Goal: Task Accomplishment & Management: Manage account settings

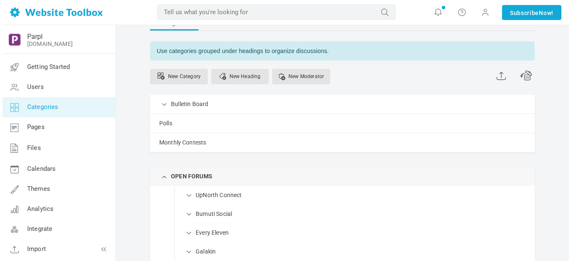
scroll to position [25, 0]
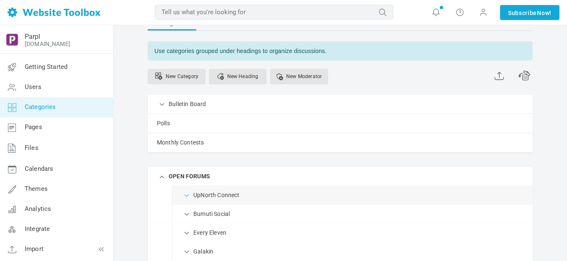
click at [188, 196] on span at bounding box center [187, 195] width 8 height 8
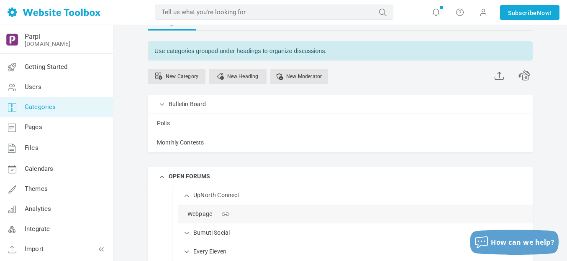
click at [0, 0] on link "Manage" at bounding box center [0, 0] width 0 height 0
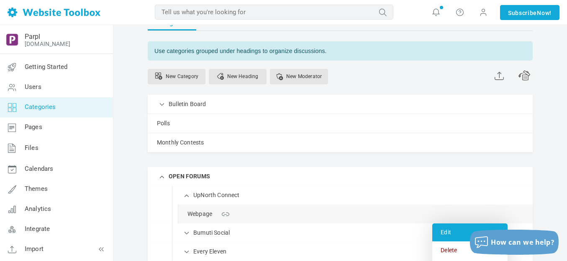
click at [450, 231] on link "Edit" at bounding box center [469, 233] width 75 height 18
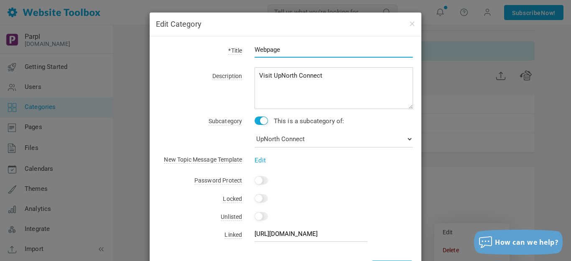
click at [291, 49] on input "Webpage" at bounding box center [334, 50] width 158 height 16
click at [291, 50] on input "Webpage" at bounding box center [334, 50] width 158 height 16
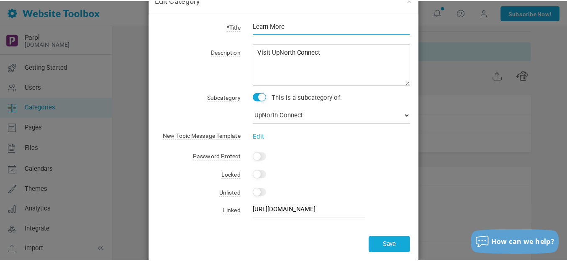
scroll to position [37, 0]
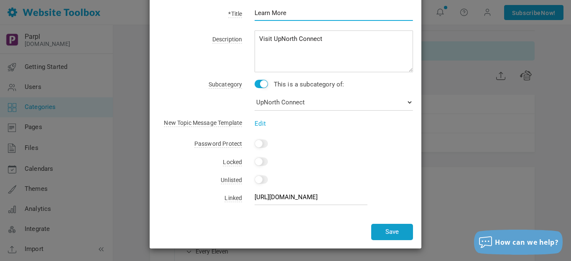
type input "Learn More"
click at [386, 231] on button "Save" at bounding box center [392, 232] width 42 height 16
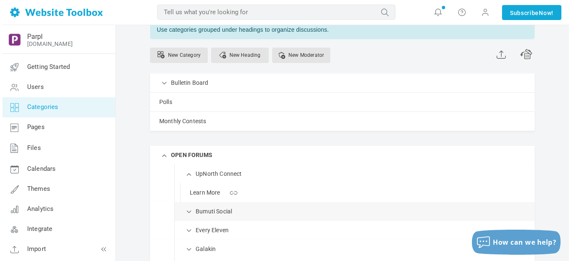
scroll to position [66, 0]
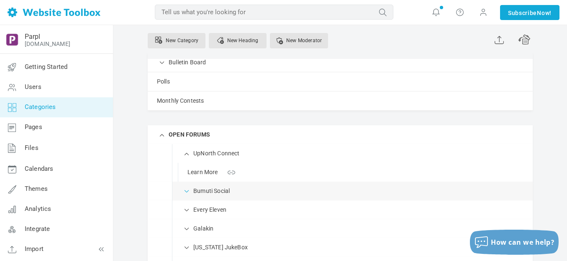
click at [187, 191] on span at bounding box center [187, 190] width 8 height 8
click at [0, 0] on link "Manage" at bounding box center [0, 0] width 0 height 0
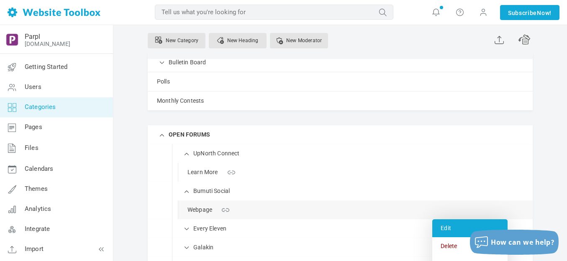
click at [447, 224] on link "Edit" at bounding box center [469, 229] width 75 height 18
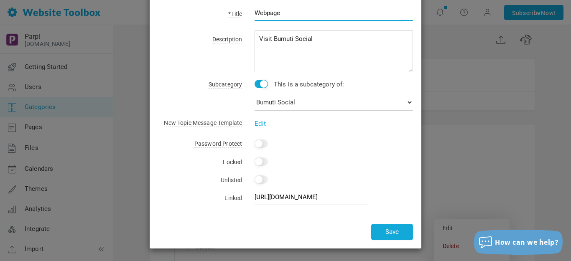
scroll to position [0, 0]
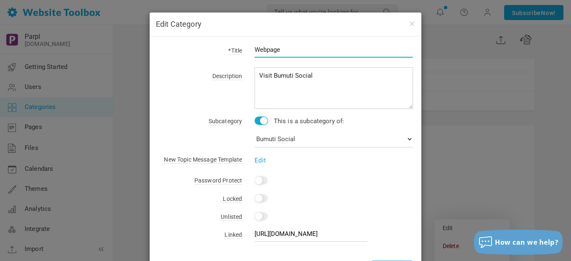
click at [285, 50] on input "Webpage" at bounding box center [334, 50] width 158 height 16
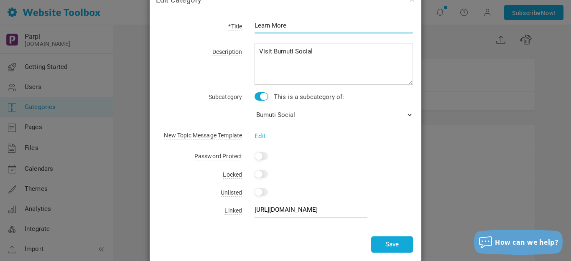
scroll to position [37, 0]
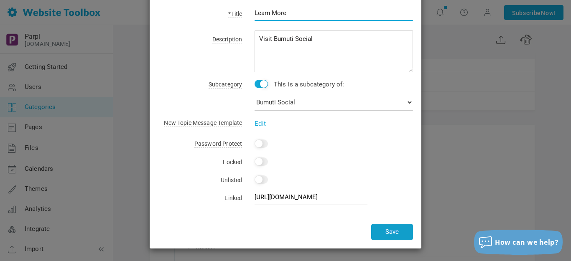
type input "Learn More"
click at [392, 233] on button "Save" at bounding box center [392, 232] width 42 height 16
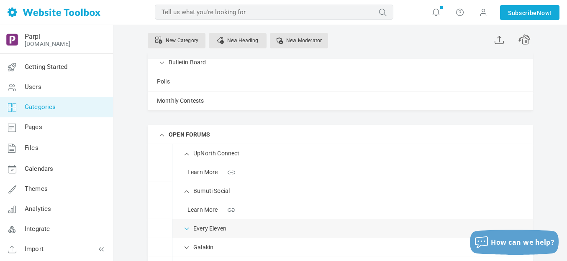
click at [185, 230] on span at bounding box center [187, 228] width 8 height 8
click at [209, 248] on link "Webpage" at bounding box center [199, 248] width 25 height 10
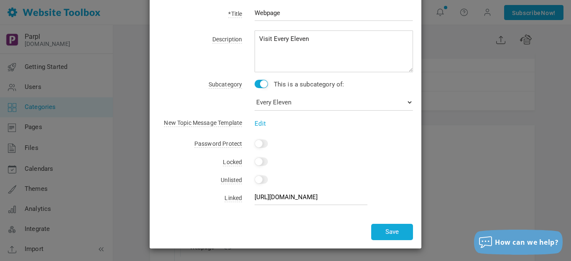
scroll to position [0, 0]
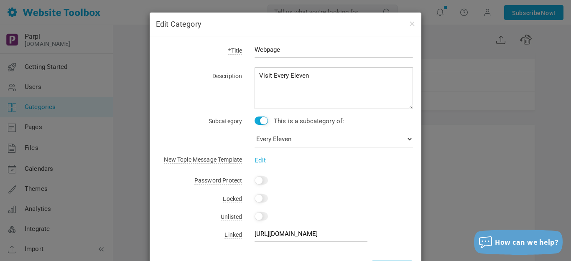
click at [306, 50] on input "Webpage" at bounding box center [334, 50] width 158 height 16
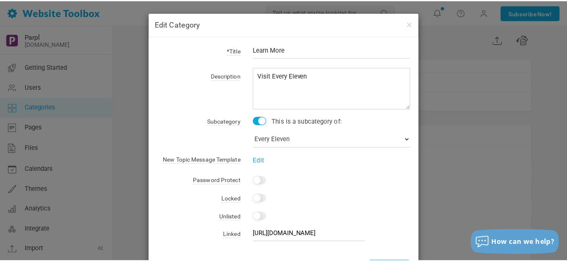
scroll to position [37, 0]
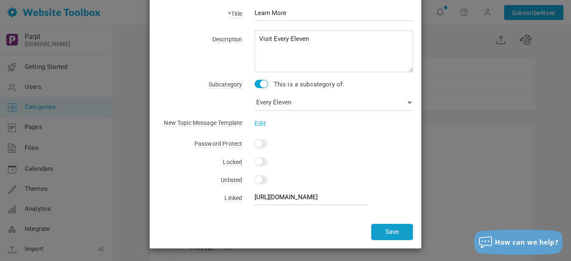
type input "Learn More"
click at [385, 231] on button "Save" at bounding box center [392, 232] width 42 height 16
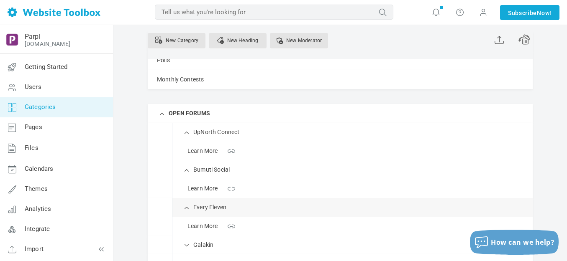
scroll to position [108, 0]
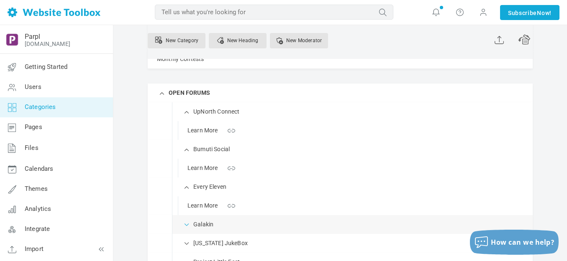
click at [187, 223] on span at bounding box center [187, 224] width 8 height 8
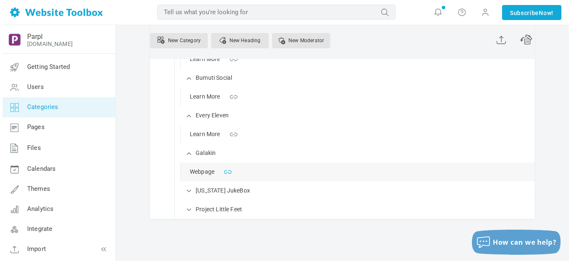
scroll to position [200, 0]
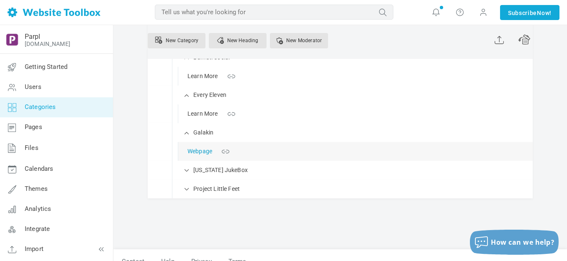
click at [203, 153] on link "Webpage" at bounding box center [199, 151] width 25 height 10
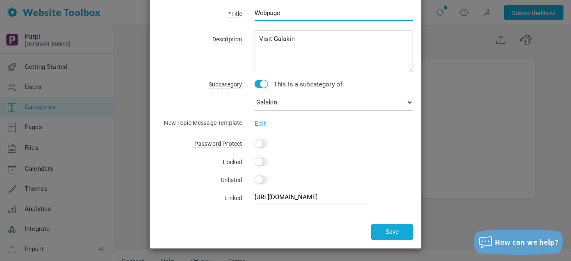
scroll to position [0, 0]
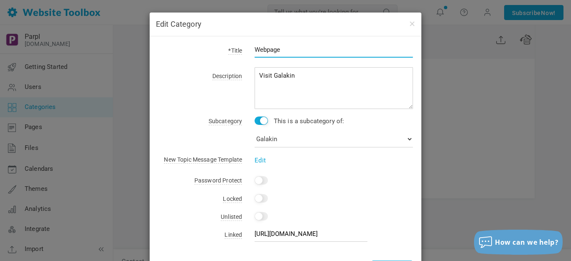
click at [300, 51] on input "Webpage" at bounding box center [334, 50] width 158 height 16
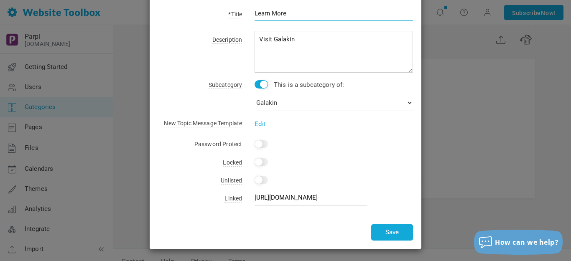
scroll to position [37, 0]
type input "Learn More"
click at [395, 232] on button "Save" at bounding box center [392, 232] width 42 height 16
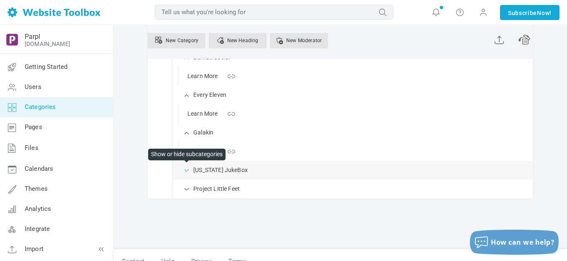
click at [187, 173] on span at bounding box center [187, 170] width 8 height 8
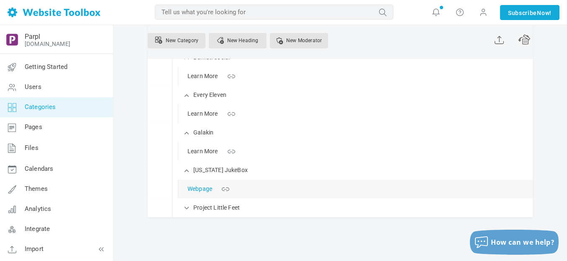
click at [204, 190] on link "Webpage" at bounding box center [199, 189] width 25 height 10
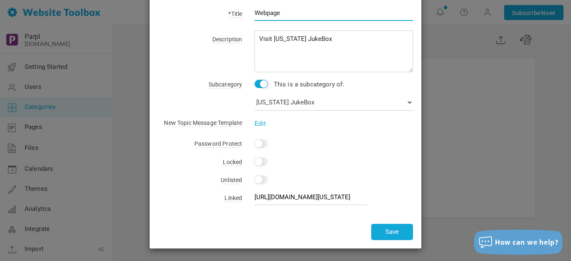
scroll to position [0, 0]
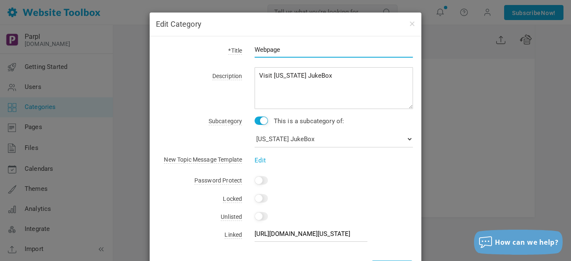
click at [297, 52] on input "Webpage" at bounding box center [334, 50] width 158 height 16
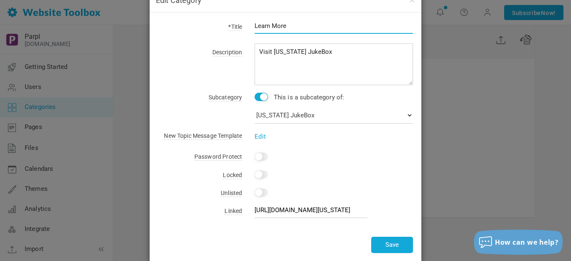
scroll to position [37, 0]
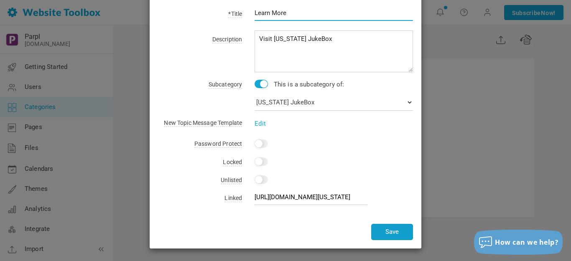
type input "Learn More"
click at [379, 233] on button "Save" at bounding box center [392, 232] width 42 height 16
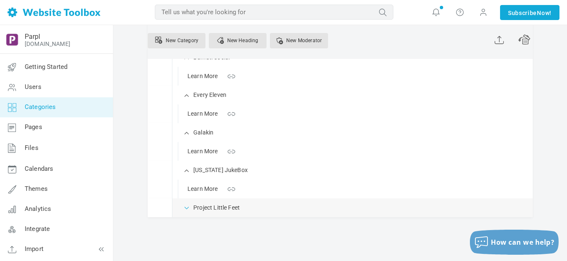
click at [186, 208] on span at bounding box center [187, 207] width 8 height 8
click at [199, 227] on link "Webpage" at bounding box center [199, 227] width 25 height 10
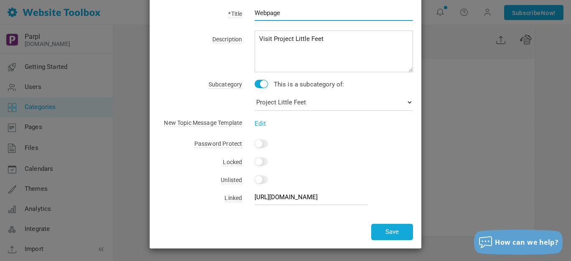
scroll to position [0, 0]
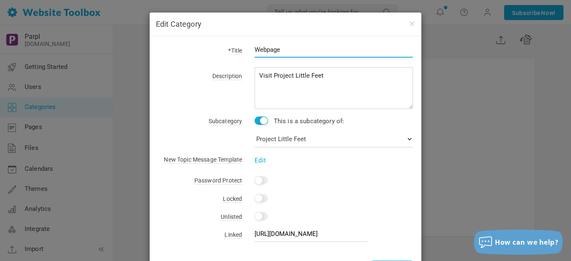
click at [294, 51] on input "Webpage" at bounding box center [334, 50] width 158 height 16
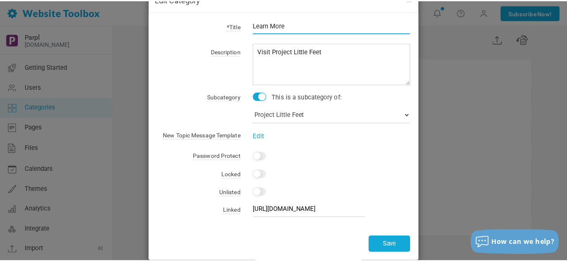
scroll to position [37, 0]
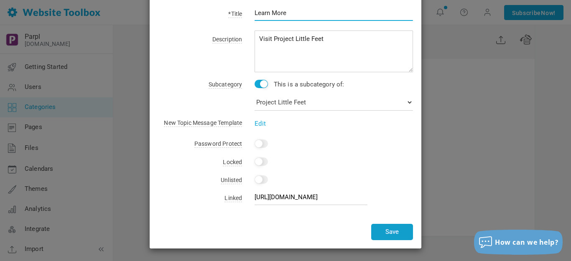
type input "Learn More"
click at [386, 225] on button "Save" at bounding box center [392, 232] width 42 height 16
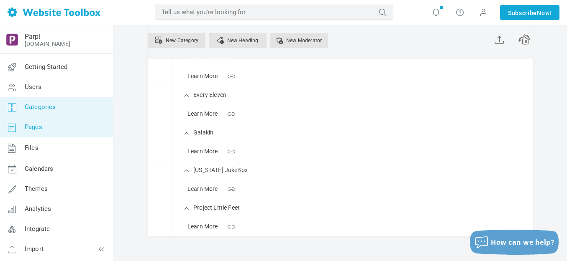
click at [38, 125] on span "Pages" at bounding box center [34, 127] width 18 height 8
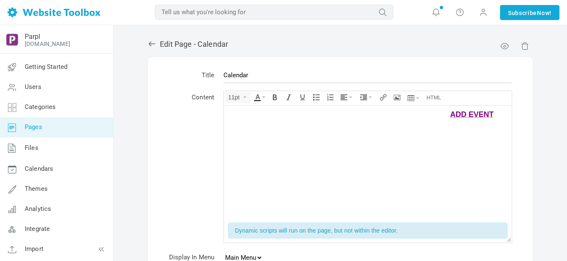
click at [242, 119] on div at bounding box center [367, 123] width 279 height 8
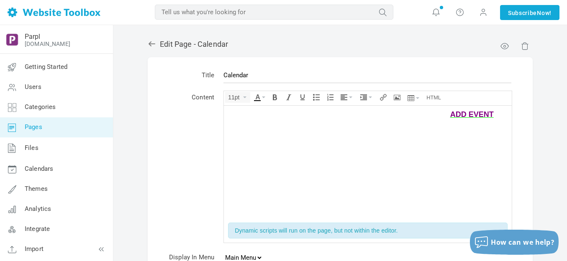
click at [243, 116] on div "ADD EVENT ........" at bounding box center [367, 115] width 279 height 10
click at [251, 114] on div at bounding box center [367, 115] width 279 height 10
click at [351, 97] on icon "Align" at bounding box center [350, 98] width 3 height 2
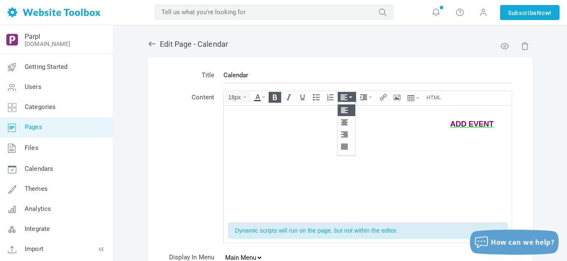
click at [343, 110] on icon at bounding box center [345, 110] width 8 height 7
click at [397, 96] on icon "Insert/edit image" at bounding box center [396, 97] width 7 height 7
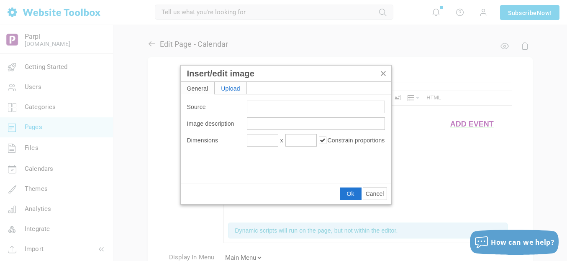
click at [240, 89] on div "Upload" at bounding box center [230, 88] width 32 height 12
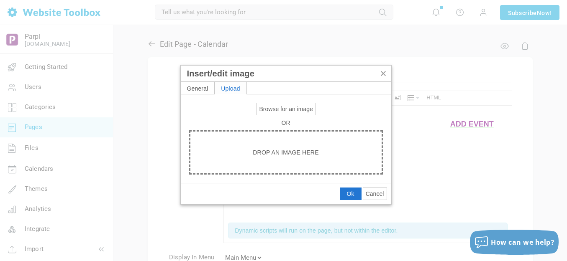
click at [271, 107] on span "Browse for an image" at bounding box center [286, 109] width 54 height 7
type input "C:\fakepath\Slide1.PNG"
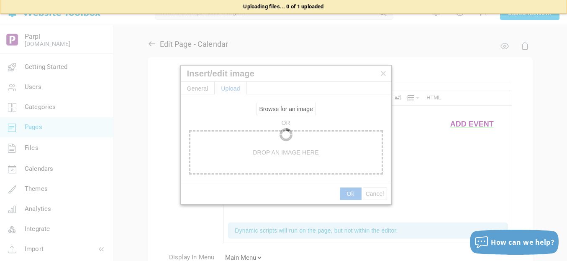
type input "[URL][DOMAIN_NAME]"
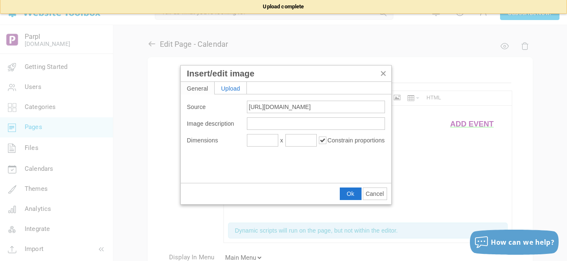
type input "1920"
type input "320"
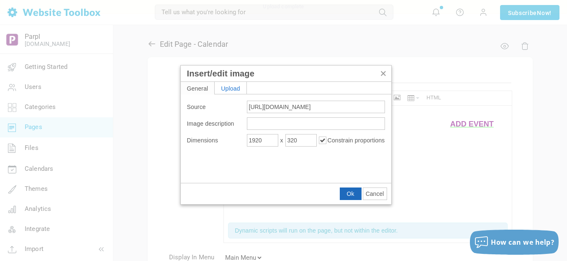
click at [351, 193] on span "Ok" at bounding box center [351, 194] width 8 height 7
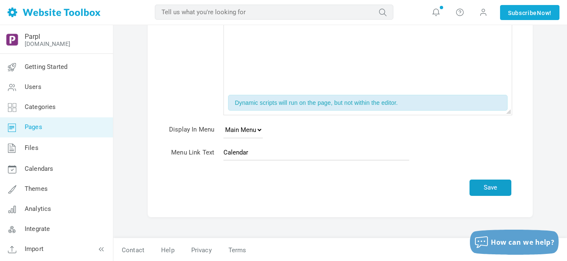
scroll to position [196, 0]
click at [500, 187] on button "Save" at bounding box center [490, 187] width 42 height 16
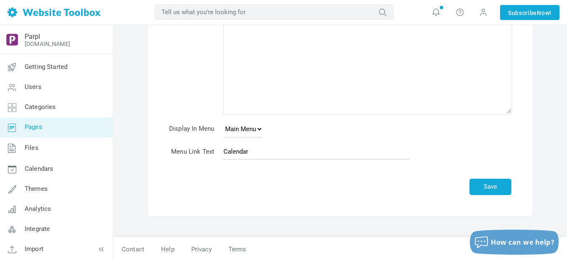
scroll to position [171, 0]
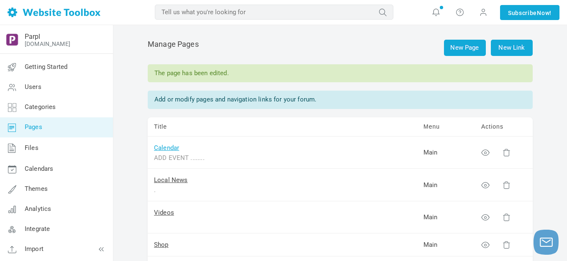
click at [171, 148] on link "Calendar" at bounding box center [166, 148] width 25 height 8
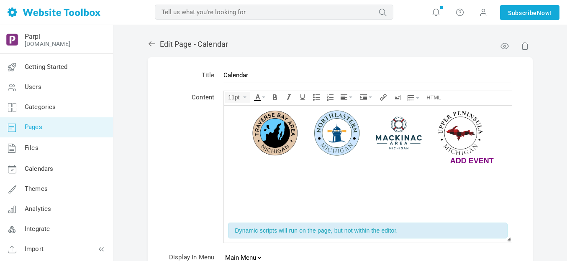
click at [291, 131] on img at bounding box center [367, 133] width 279 height 46
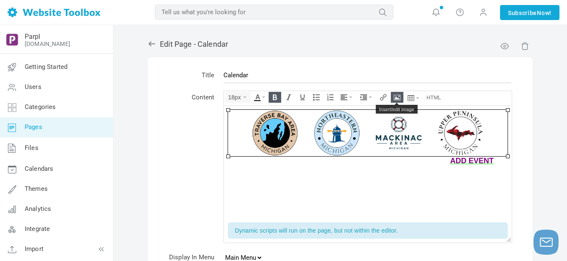
click at [398, 97] on icon "Insert/edit image" at bounding box center [396, 97] width 7 height 7
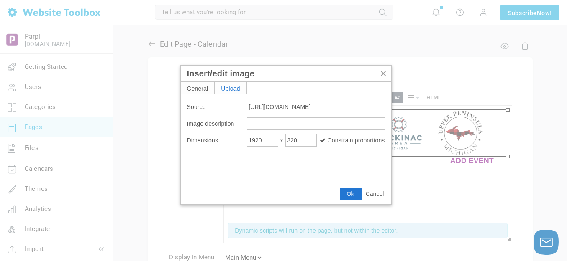
click at [241, 87] on div "Upload" at bounding box center [230, 88] width 32 height 12
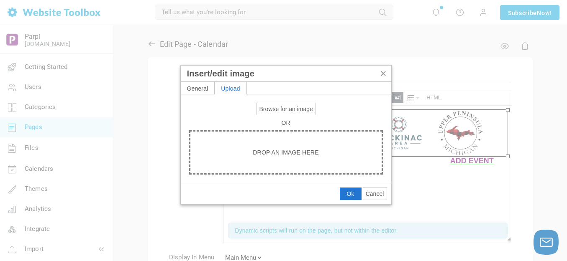
click at [273, 110] on span "Browse for an image" at bounding box center [286, 109] width 54 height 7
type input "C:\fakepath\Slide1.PNG"
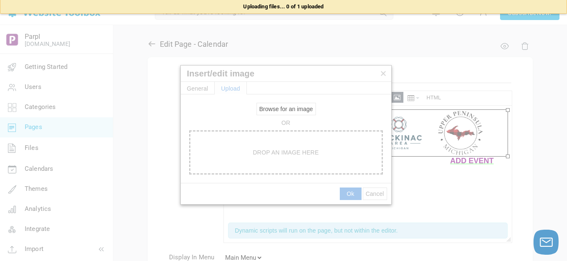
type input "https://d28lcup14p4e72.cloudfront.net/286758%2F9504039%2FSlide1.png"
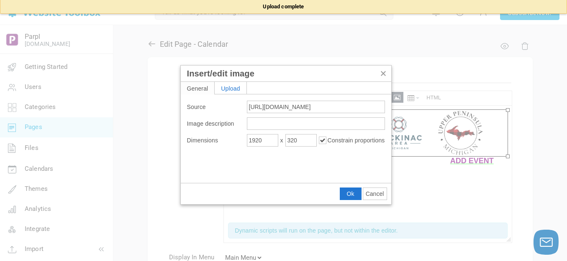
type input "1152"
type input "192"
drag, startPoint x: 350, startPoint y: 192, endPoint x: 127, endPoint y: 85, distance: 247.8
click at [350, 192] on span "Ok" at bounding box center [351, 194] width 8 height 7
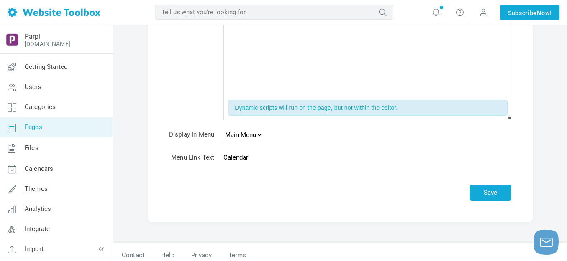
scroll to position [125, 0]
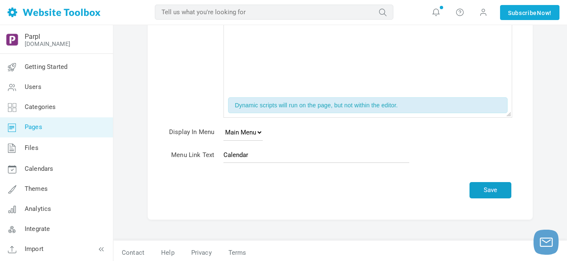
click at [494, 188] on button "Save" at bounding box center [490, 190] width 42 height 16
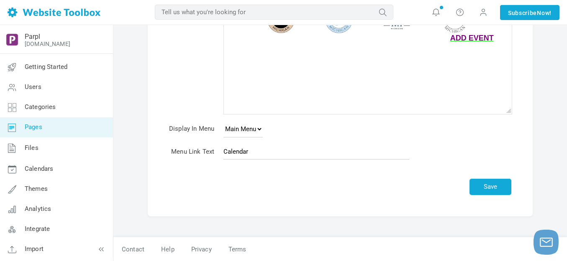
scroll to position [105, 0]
